Goal: Task Accomplishment & Management: Complete application form

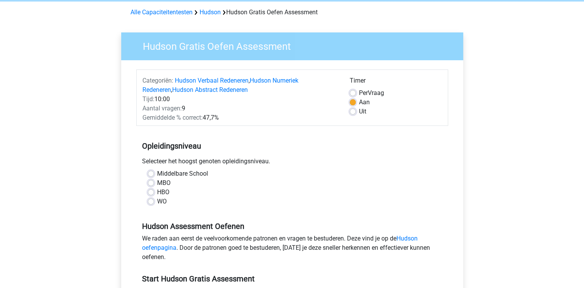
scroll to position [116, 0]
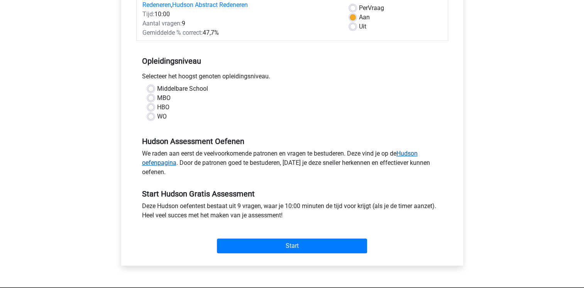
click at [149, 164] on link "Hudson oefenpagina" at bounding box center [279, 158] width 275 height 17
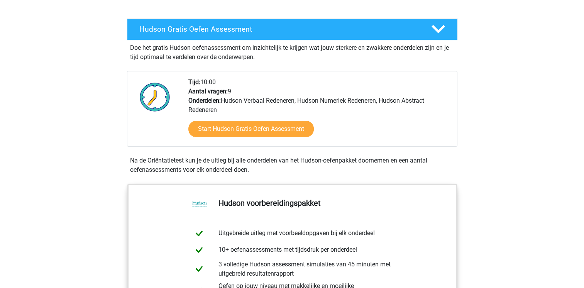
scroll to position [39, 0]
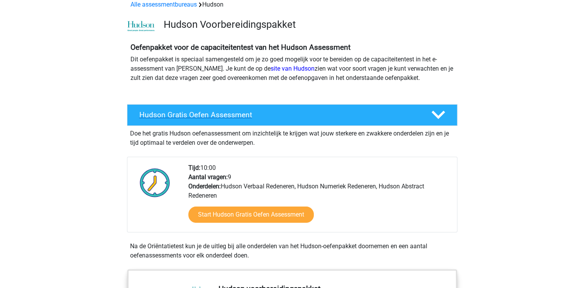
click at [439, 116] on polygon at bounding box center [438, 115] width 14 height 8
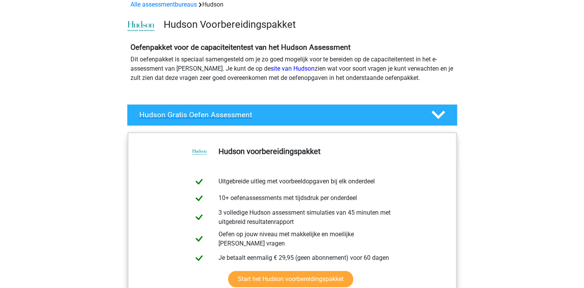
click at [439, 116] on polygon at bounding box center [438, 115] width 14 height 8
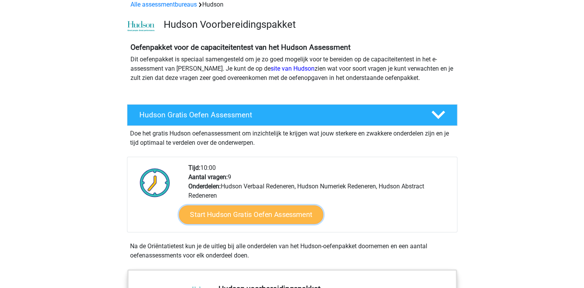
click at [236, 214] on link "Start Hudson Gratis Oefen Assessment" at bounding box center [251, 214] width 144 height 19
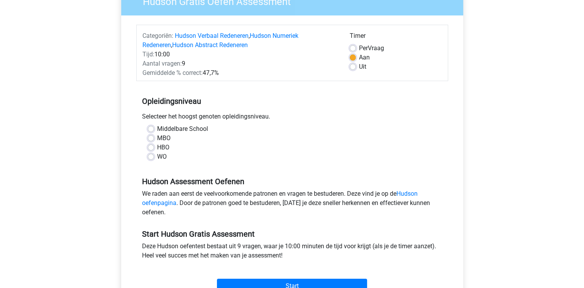
scroll to position [77, 0]
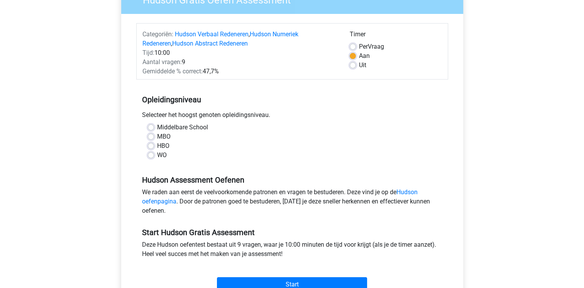
click at [161, 157] on label "WO" at bounding box center [162, 154] width 10 height 9
click at [154, 157] on input "WO" at bounding box center [151, 154] width 6 height 8
radio input "true"
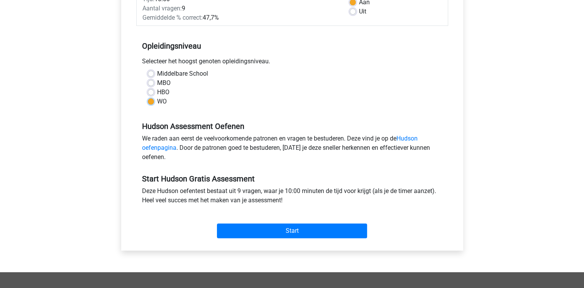
scroll to position [154, 0]
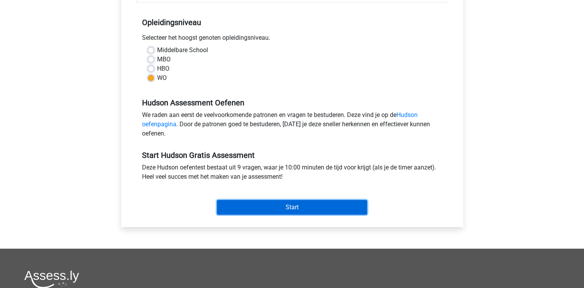
click at [253, 201] on input "Start" at bounding box center [292, 207] width 150 height 15
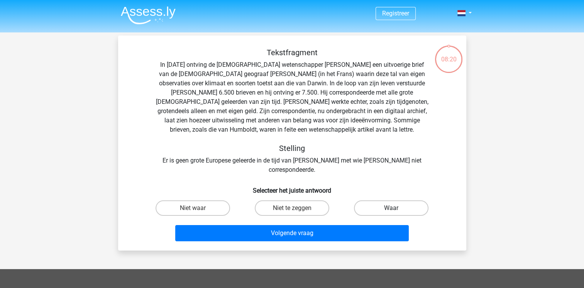
click at [397, 203] on label "Waar" at bounding box center [391, 207] width 74 height 15
click at [396, 208] on input "Waar" at bounding box center [393, 210] width 5 height 5
radio input "true"
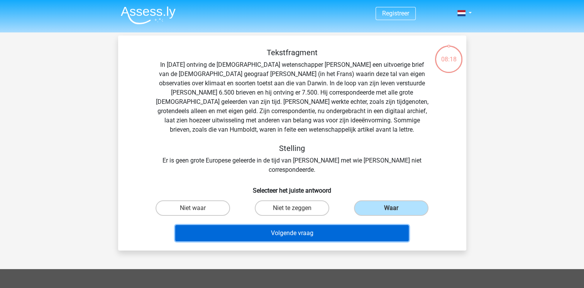
click at [324, 225] on button "Volgende vraag" at bounding box center [291, 233] width 233 height 16
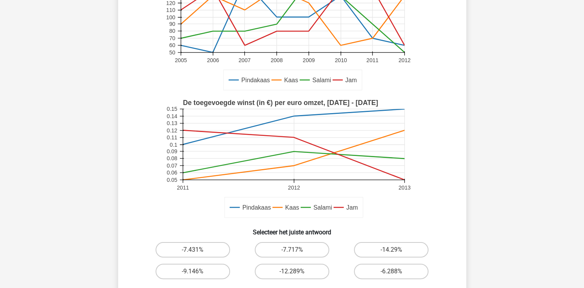
scroll to position [116, 0]
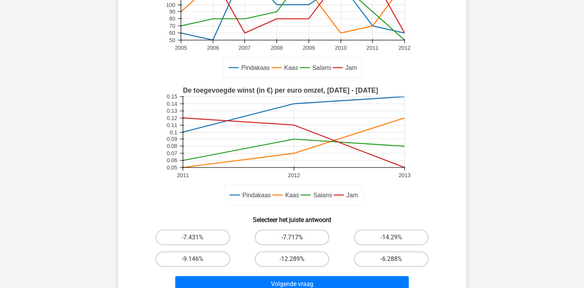
click at [286, 238] on label "-7.717%" at bounding box center [292, 237] width 74 height 15
click at [292, 238] on input "-7.717%" at bounding box center [294, 239] width 5 height 5
radio input "true"
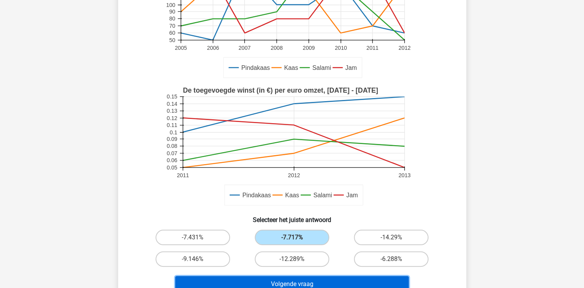
click at [282, 280] on button "Volgende vraag" at bounding box center [291, 284] width 233 height 16
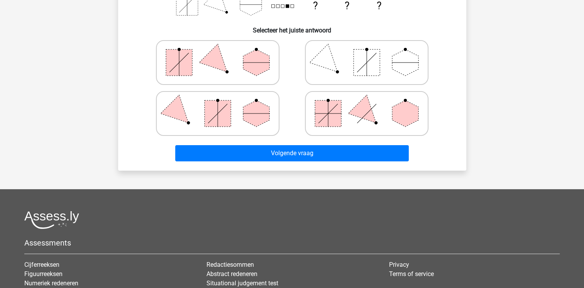
scroll to position [190, 0]
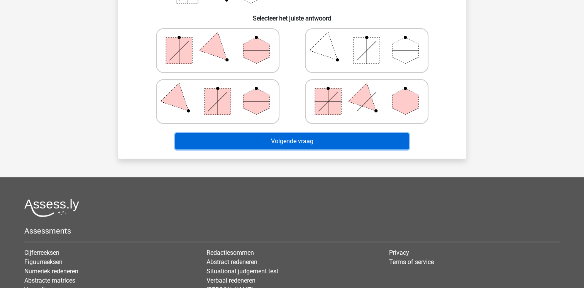
click at [359, 146] on button "Volgende vraag" at bounding box center [291, 141] width 233 height 16
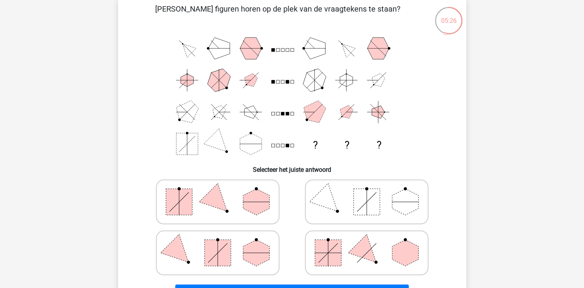
scroll to position [35, 0]
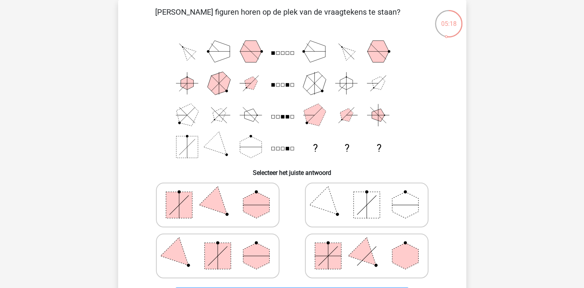
click at [384, 250] on icon at bounding box center [367, 255] width 116 height 39
click at [372, 246] on input "radio" at bounding box center [368, 243] width 5 height 5
radio input "true"
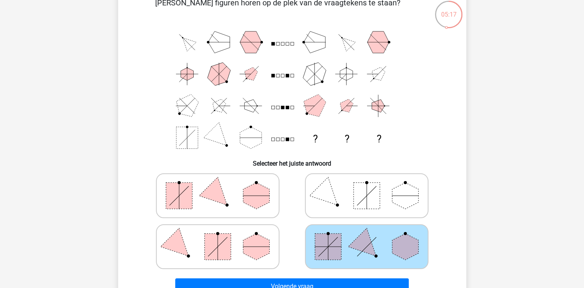
scroll to position [151, 0]
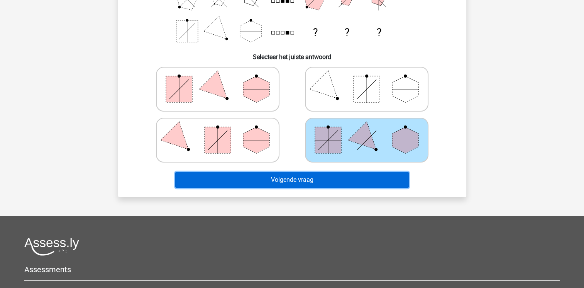
click at [318, 180] on button "Volgende vraag" at bounding box center [291, 180] width 233 height 16
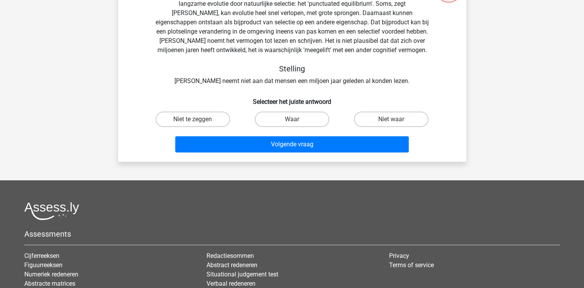
scroll to position [35, 0]
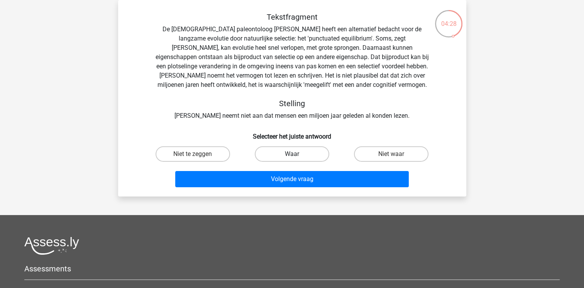
click at [315, 156] on label "Waar" at bounding box center [292, 153] width 74 height 15
click at [297, 156] on input "Waar" at bounding box center [294, 156] width 5 height 5
radio input "true"
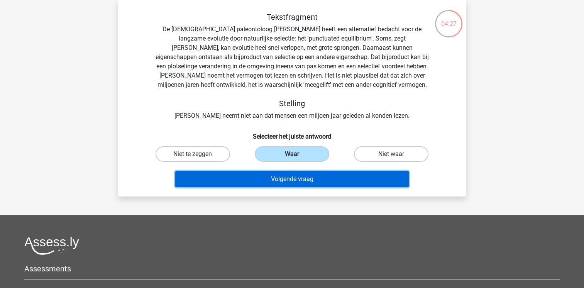
click at [316, 174] on button "Volgende vraag" at bounding box center [291, 179] width 233 height 16
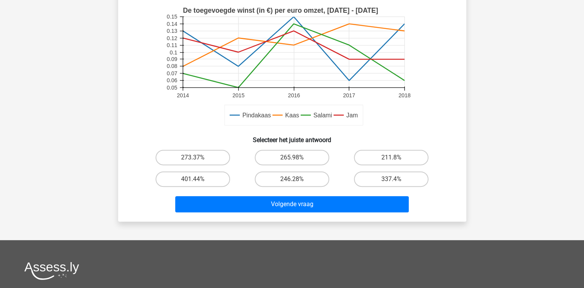
scroll to position [267, 0]
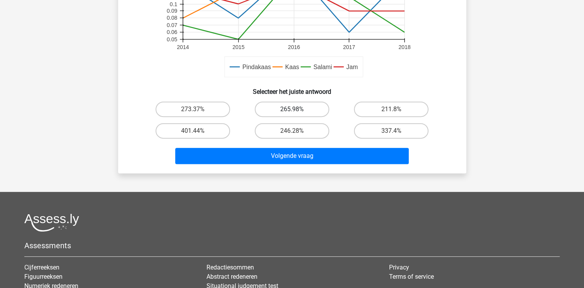
click at [323, 110] on label "265.98%" at bounding box center [292, 108] width 74 height 15
click at [297, 110] on input "265.98%" at bounding box center [294, 111] width 5 height 5
radio input "true"
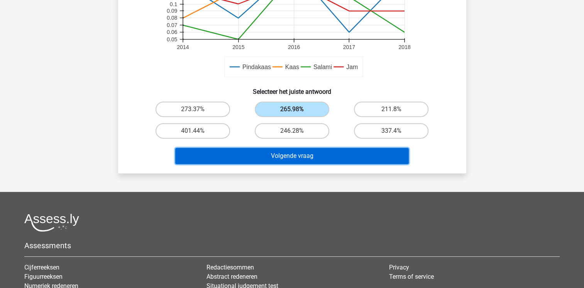
click at [312, 153] on button "Volgende vraag" at bounding box center [291, 156] width 233 height 16
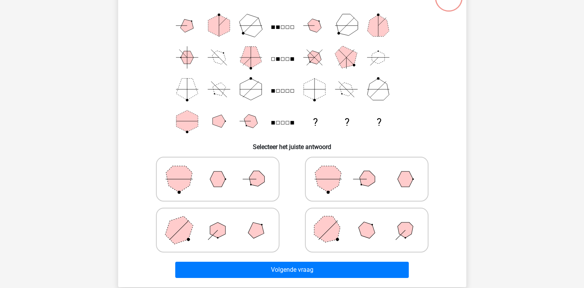
scroll to position [35, 0]
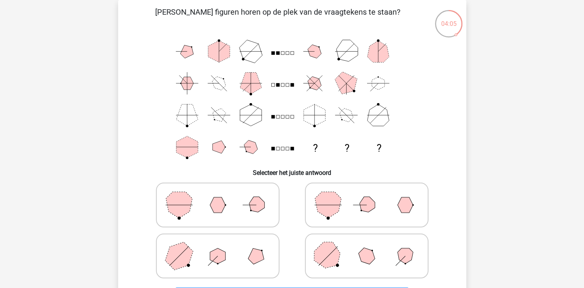
click at [344, 196] on icon at bounding box center [367, 205] width 116 height 39
click at [366, 195] on input "radio" at bounding box center [368, 192] width 5 height 5
radio input "true"
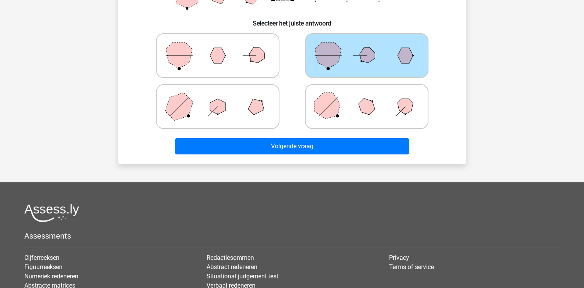
scroll to position [190, 0]
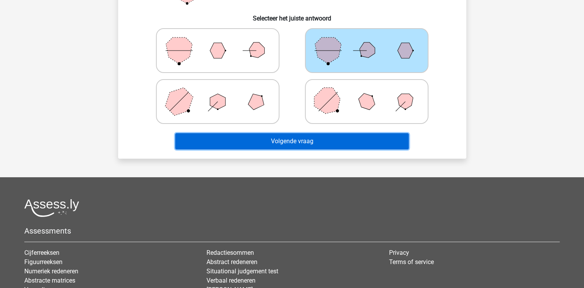
click at [327, 144] on button "Volgende vraag" at bounding box center [291, 141] width 233 height 16
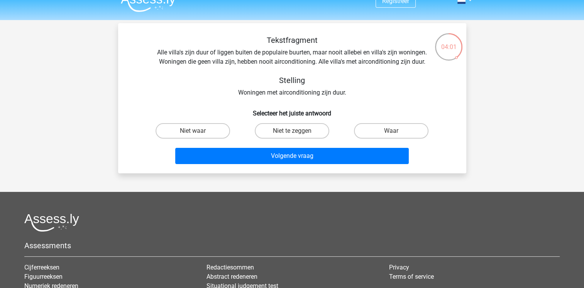
scroll to position [0, 0]
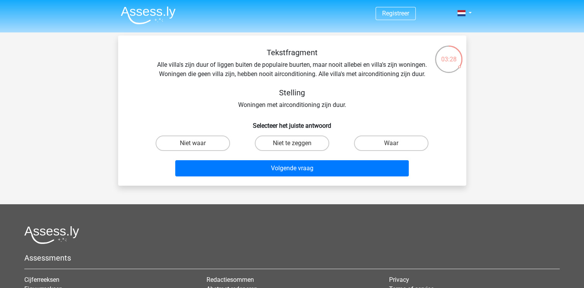
drag, startPoint x: 385, startPoint y: 144, endPoint x: 339, endPoint y: 157, distance: 47.2
click at [385, 144] on label "Waar" at bounding box center [391, 142] width 74 height 15
click at [391, 144] on input "Waar" at bounding box center [393, 145] width 5 height 5
radio input "true"
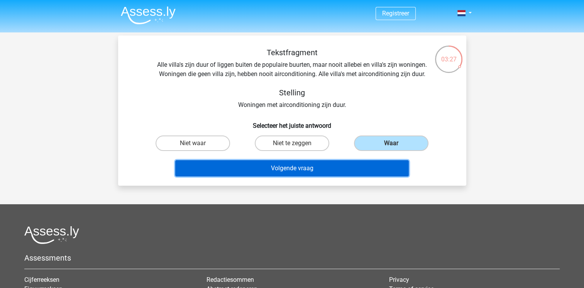
click at [309, 165] on button "Volgende vraag" at bounding box center [291, 168] width 233 height 16
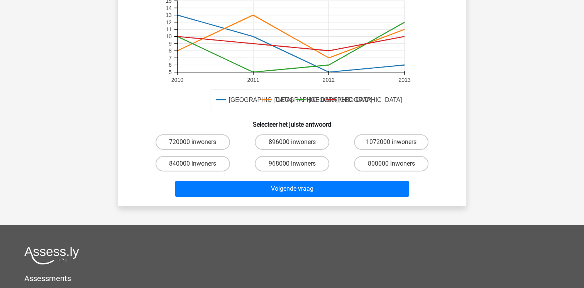
scroll to position [228, 0]
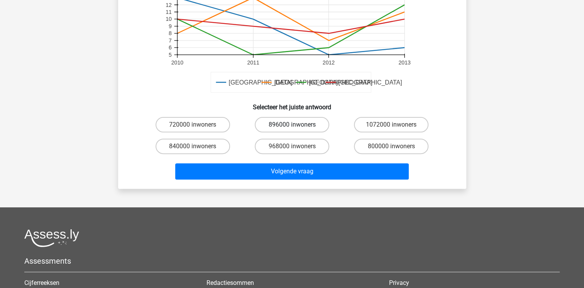
drag, startPoint x: 296, startPoint y: 123, endPoint x: 293, endPoint y: 154, distance: 31.8
click at [296, 123] on label "896000 inwoners" at bounding box center [292, 124] width 74 height 15
click at [296, 125] on input "896000 inwoners" at bounding box center [294, 127] width 5 height 5
radio input "true"
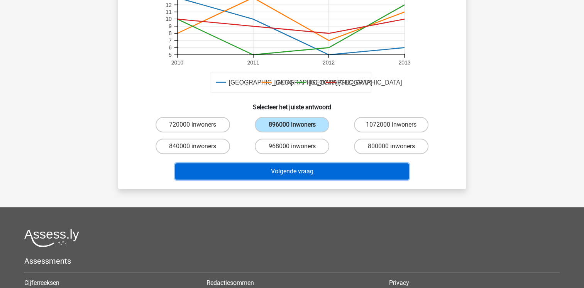
click at [290, 171] on button "Volgende vraag" at bounding box center [291, 171] width 233 height 16
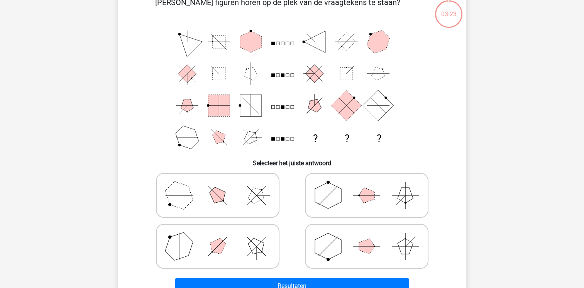
scroll to position [35, 0]
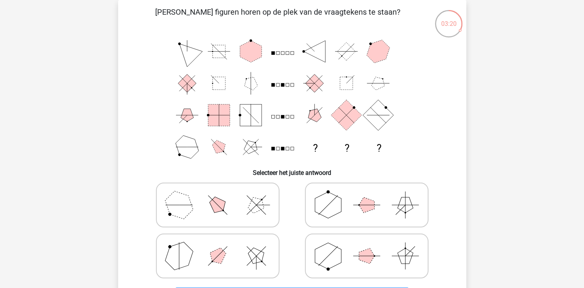
click at [329, 195] on polygon at bounding box center [328, 205] width 26 height 26
click at [366, 195] on input "radio" at bounding box center [368, 192] width 5 height 5
radio input "true"
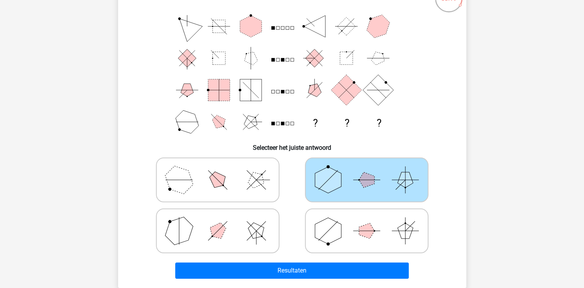
scroll to position [74, 0]
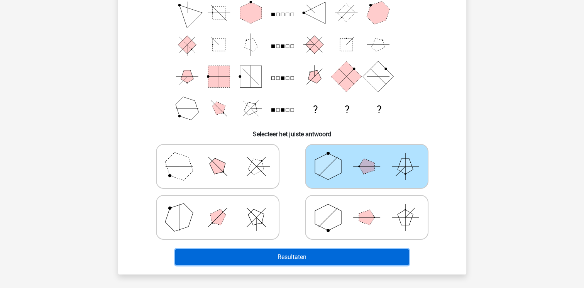
click at [298, 250] on button "Resultaten" at bounding box center [291, 257] width 233 height 16
